Goal: Task Accomplishment & Management: Use online tool/utility

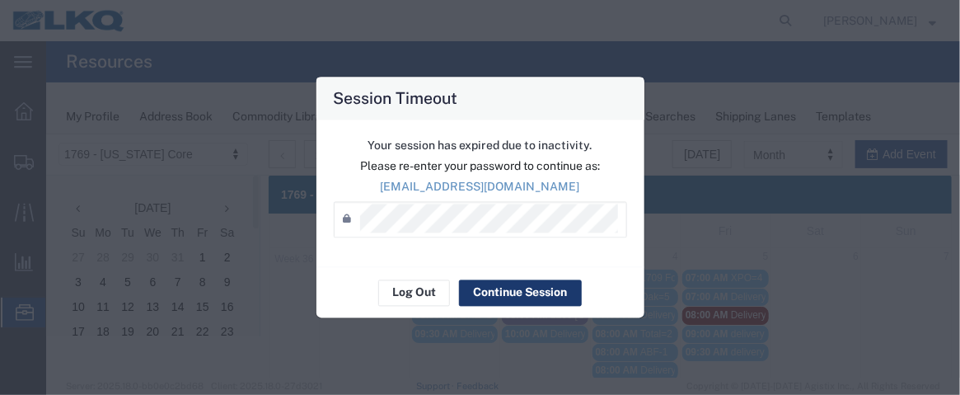
click at [486, 296] on button "Continue Session" at bounding box center [520, 292] width 123 height 26
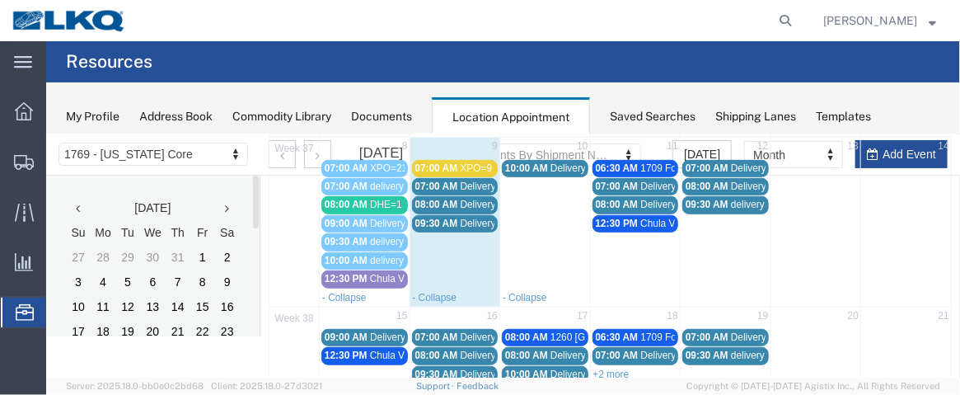
scroll to position [295, 0]
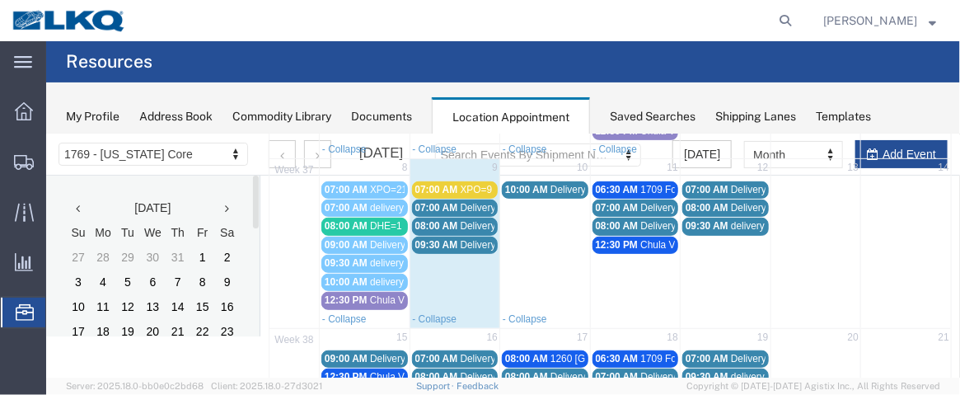
click at [430, 183] on span "07:00 AM" at bounding box center [435, 189] width 43 height 12
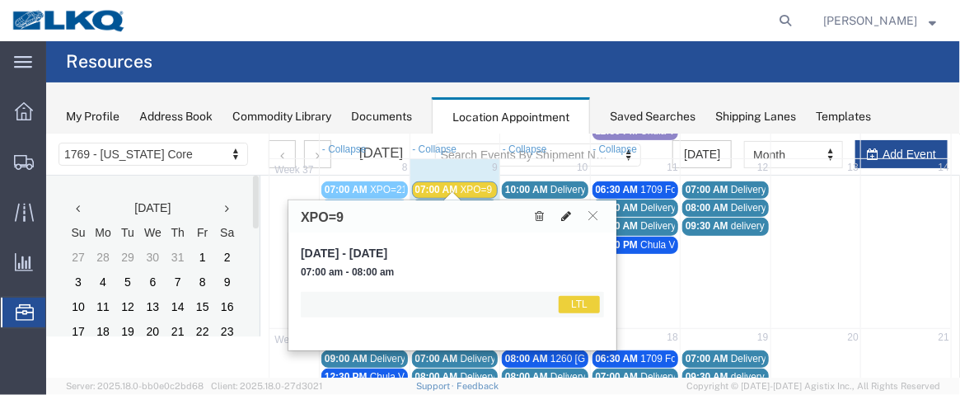
click at [564, 213] on icon at bounding box center [565, 215] width 10 height 12
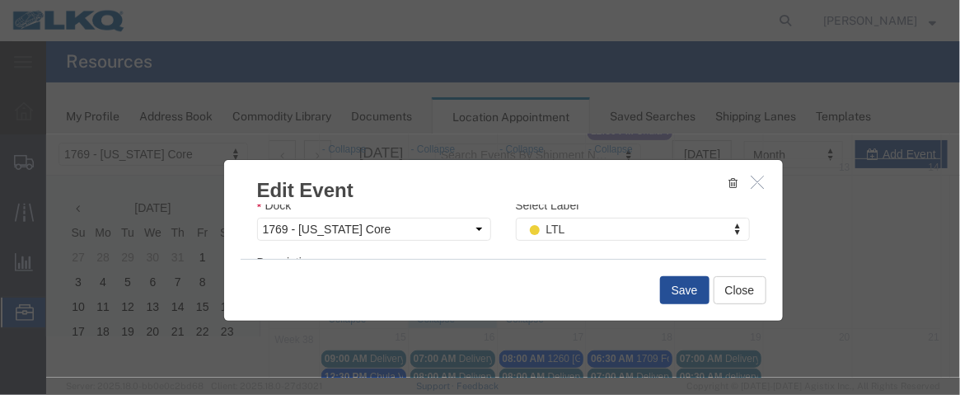
scroll to position [324, 0]
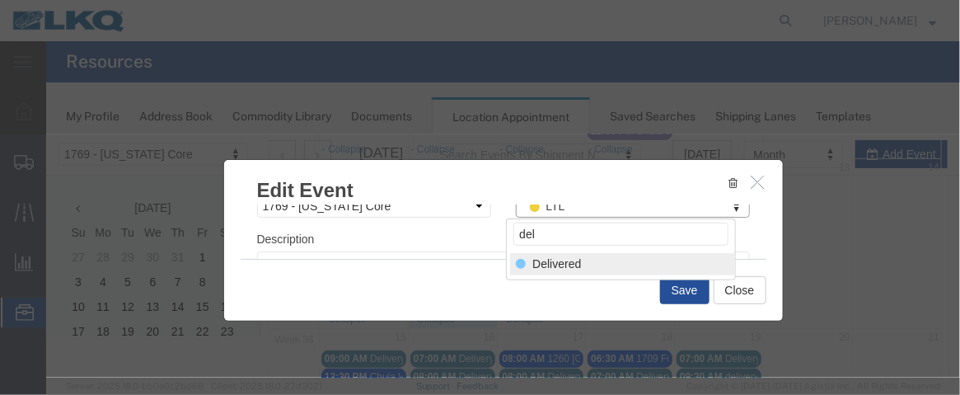
type input "del"
select select "40"
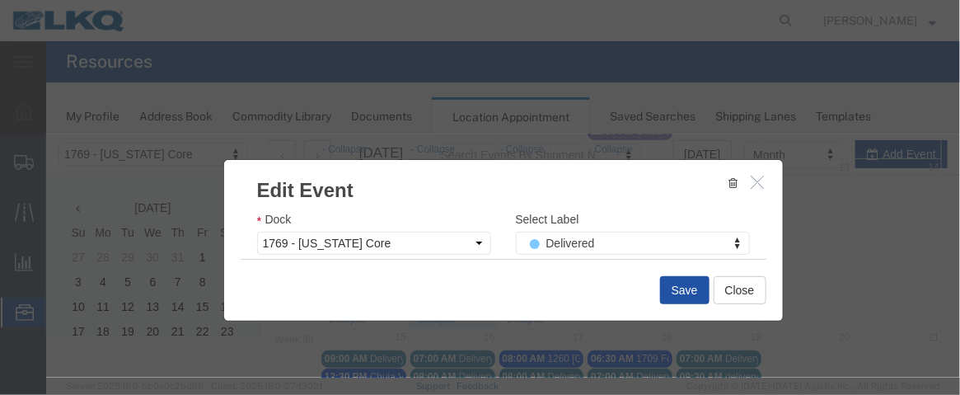
click at [690, 286] on button "Save" at bounding box center [683, 289] width 49 height 28
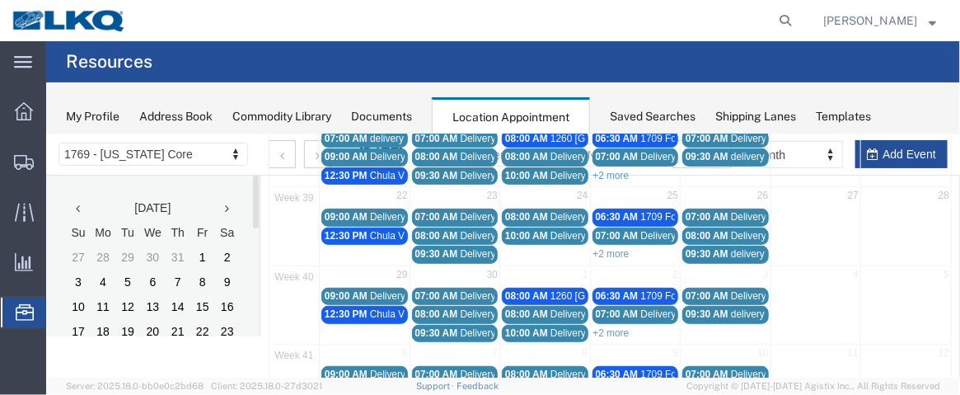
scroll to position [164, 0]
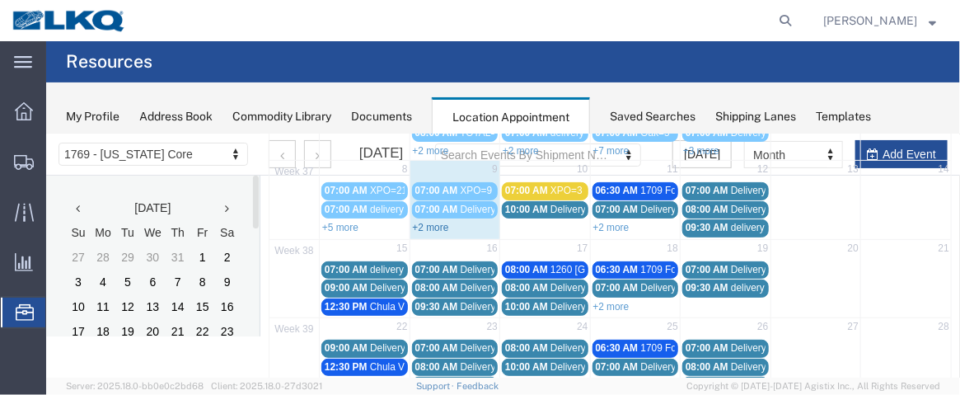
click at [435, 221] on link "+2 more" at bounding box center [430, 227] width 36 height 12
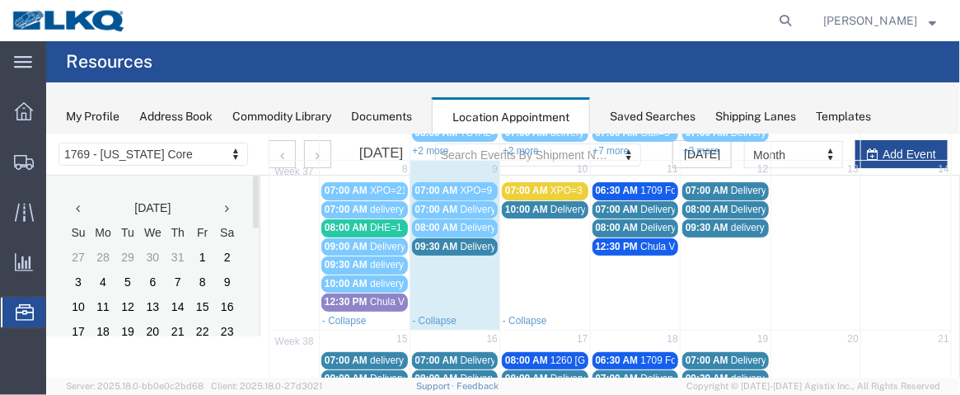
drag, startPoint x: 446, startPoint y: 244, endPoint x: 428, endPoint y: 238, distance: 18.2
click at [428, 240] on span "09:30 AM" at bounding box center [435, 246] width 43 height 12
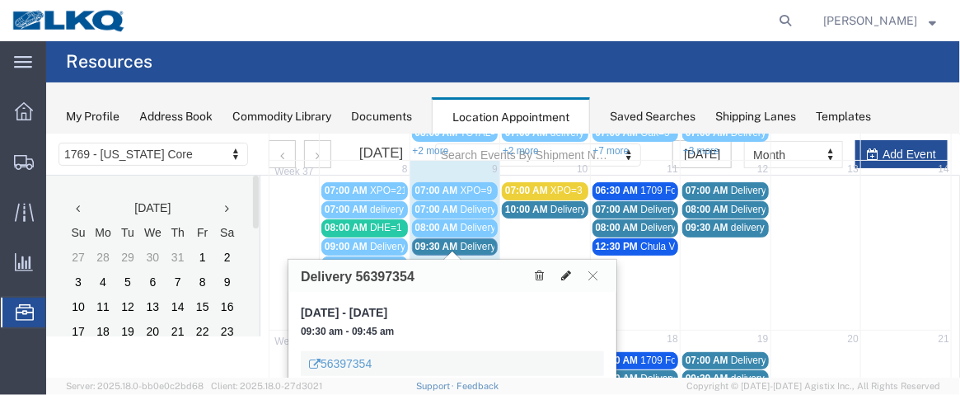
click at [563, 270] on icon at bounding box center [565, 275] width 10 height 12
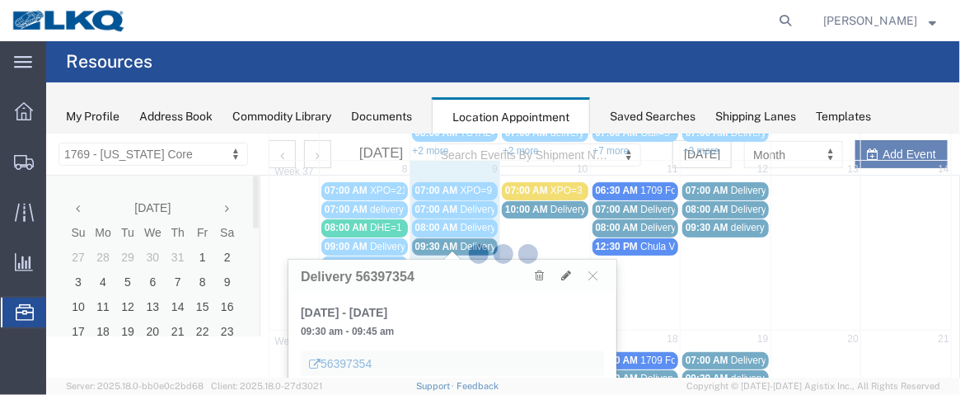
select select "1"
select select
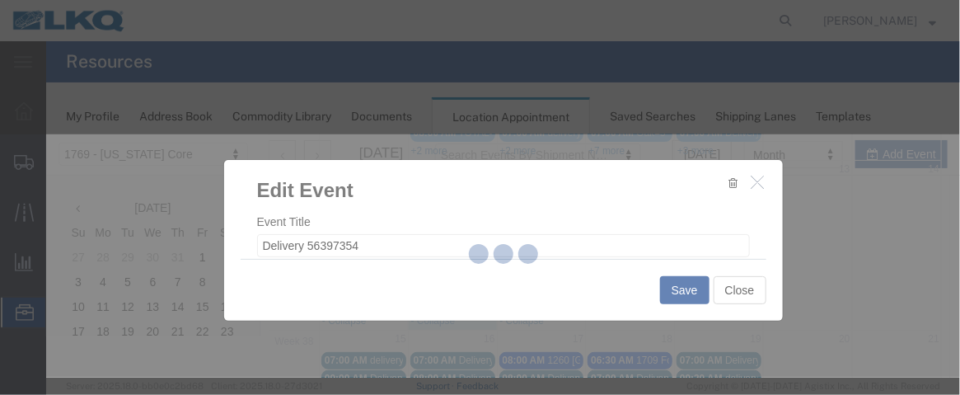
select select
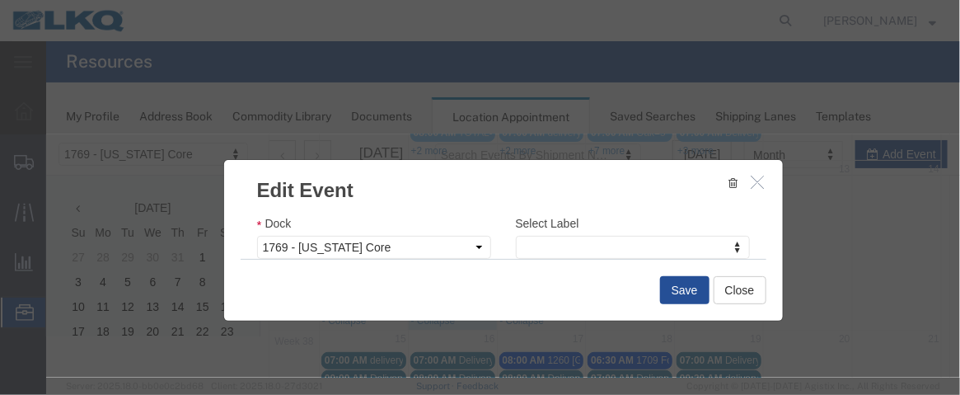
scroll to position [292, 0]
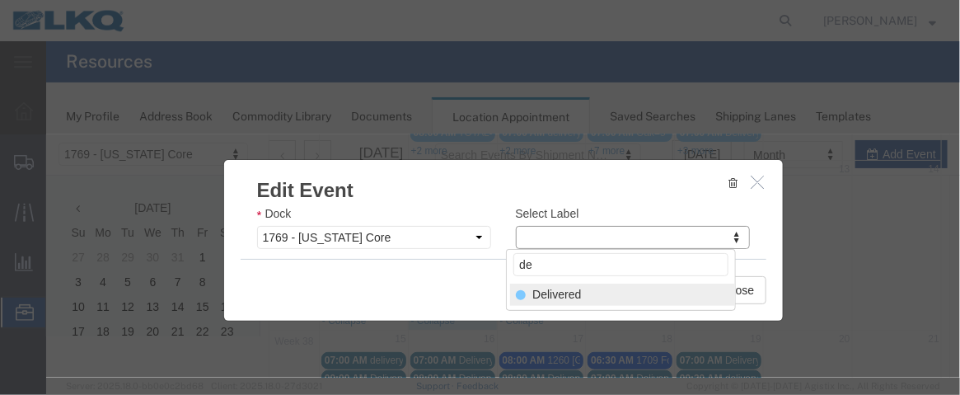
type input "de"
select select "40"
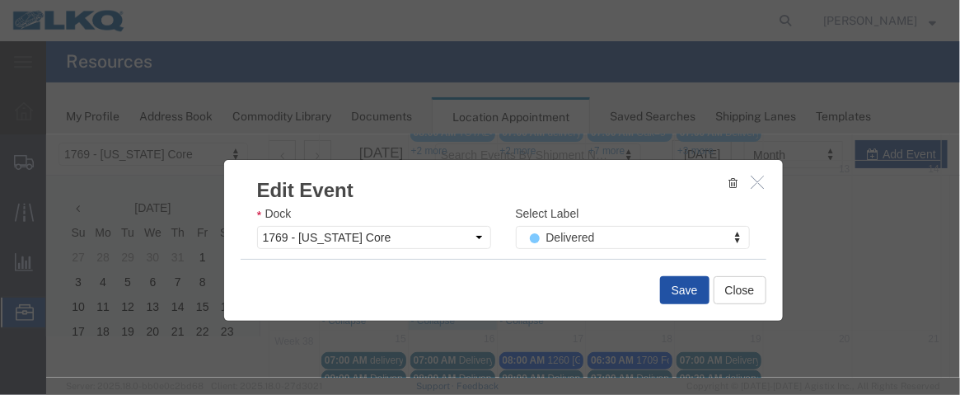
click at [688, 289] on button "Save" at bounding box center [683, 289] width 49 height 28
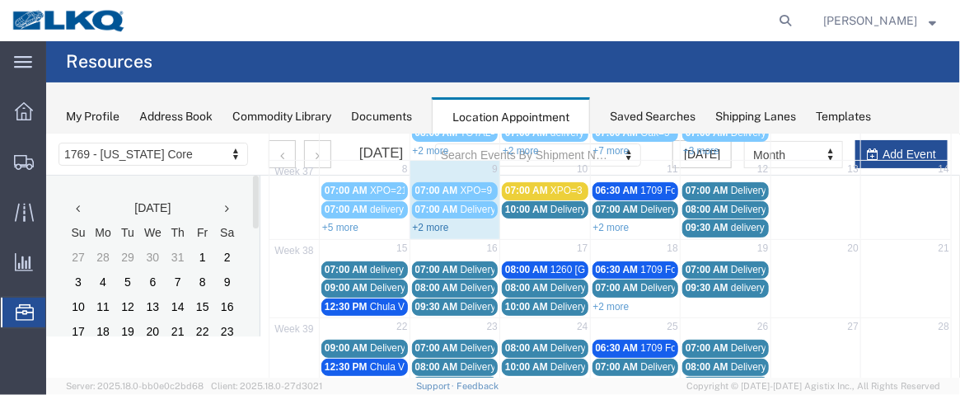
click at [432, 221] on link "+2 more" at bounding box center [430, 227] width 36 height 12
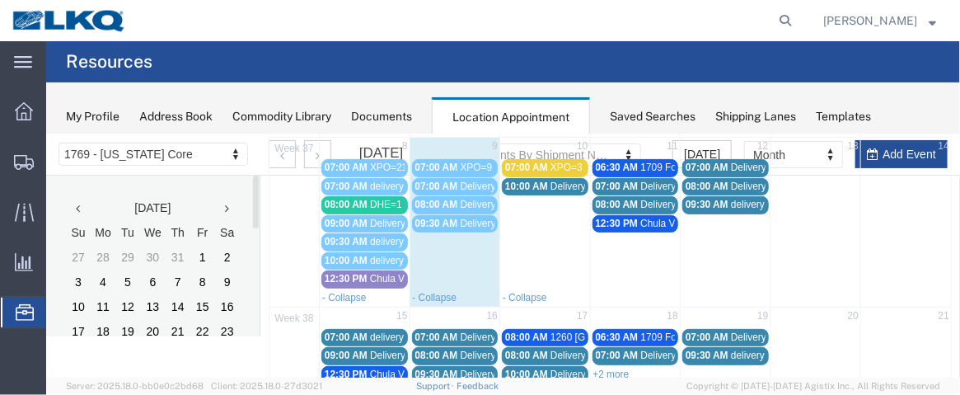
scroll to position [185, 0]
